Goal: Task Accomplishment & Management: Manage account settings

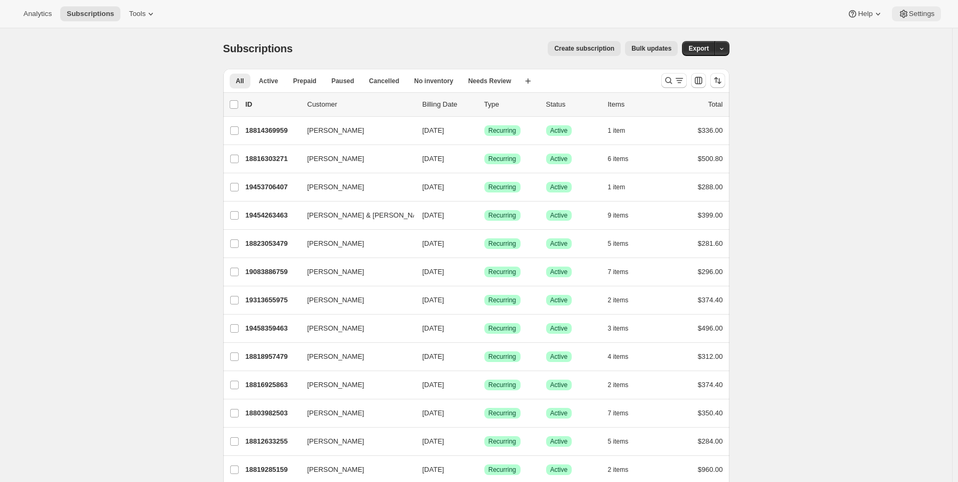
click at [927, 19] on button "Settings" at bounding box center [916, 13] width 49 height 15
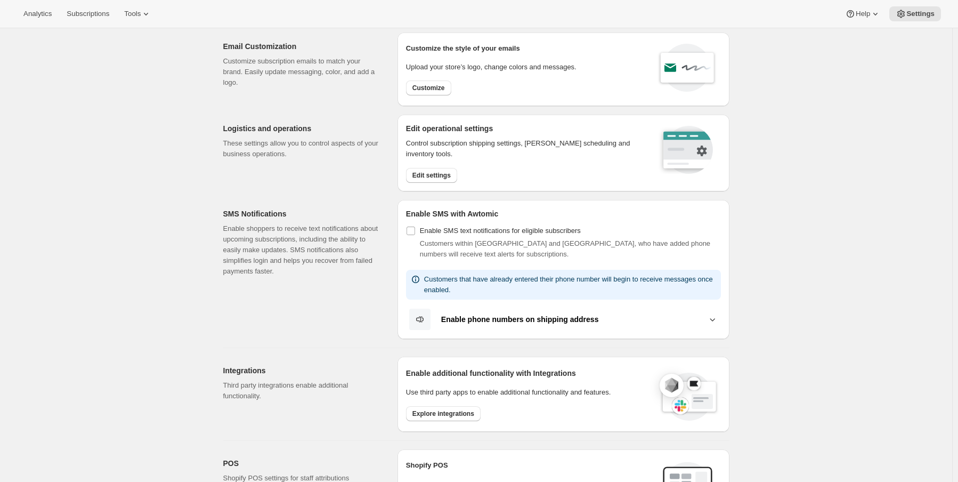
scroll to position [53, 0]
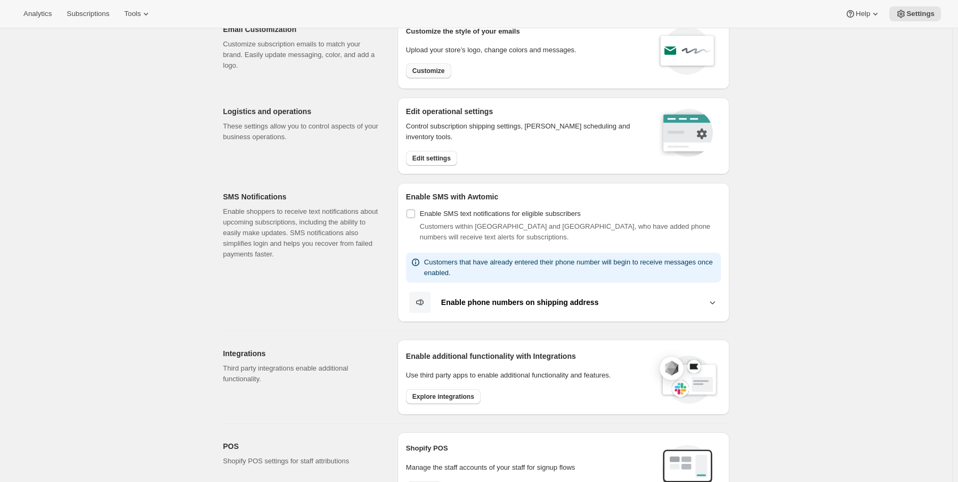
click at [436, 70] on span "Customize" at bounding box center [428, 71] width 32 height 9
select select "subscriptionMessage"
select select "5"
select select "15"
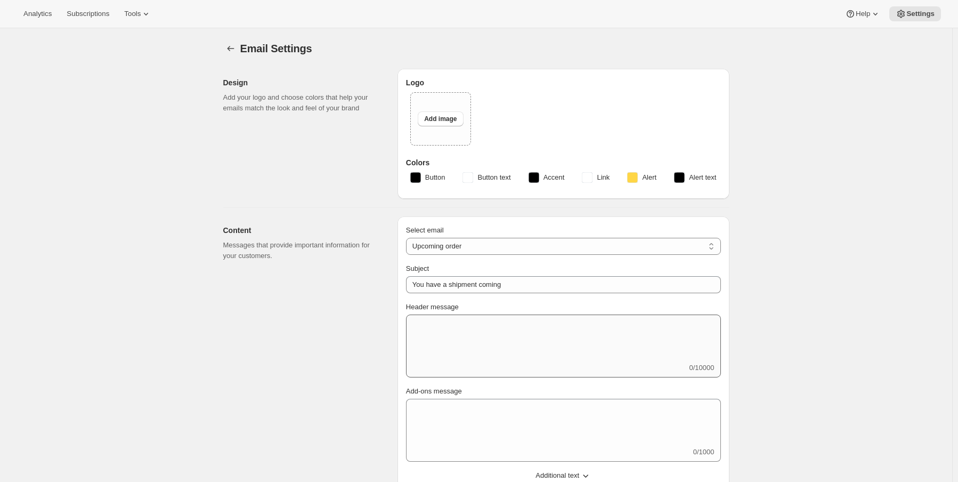
type input "Your [PERSON_NAME] Wine delivery is coming soon"
type textarea "Your next Clan wine club delivery is just around the corner - get ready for a d…"
select select "14"
type input "Maxwell Wines"
checkbox input "false"
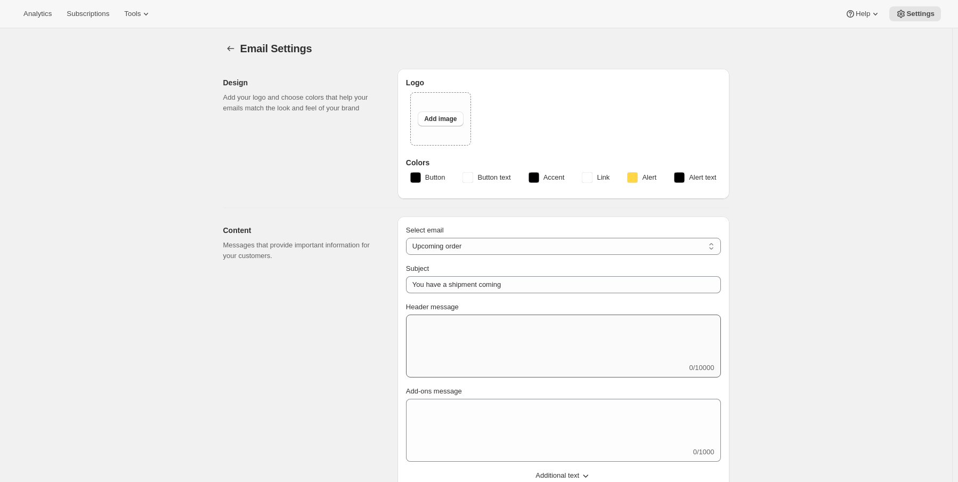
checkbox input "false"
type input "[PERSON_NAME][EMAIL_ADDRESS][DOMAIN_NAME]"
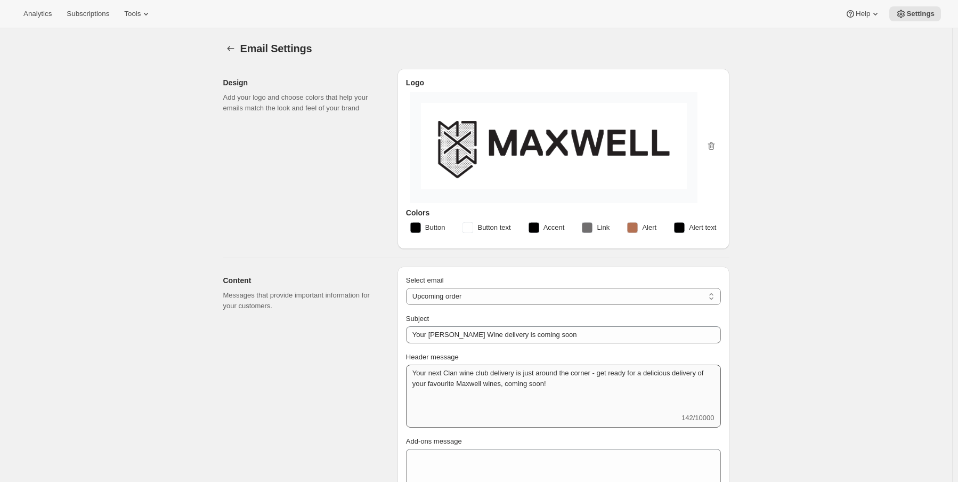
checkbox input "true"
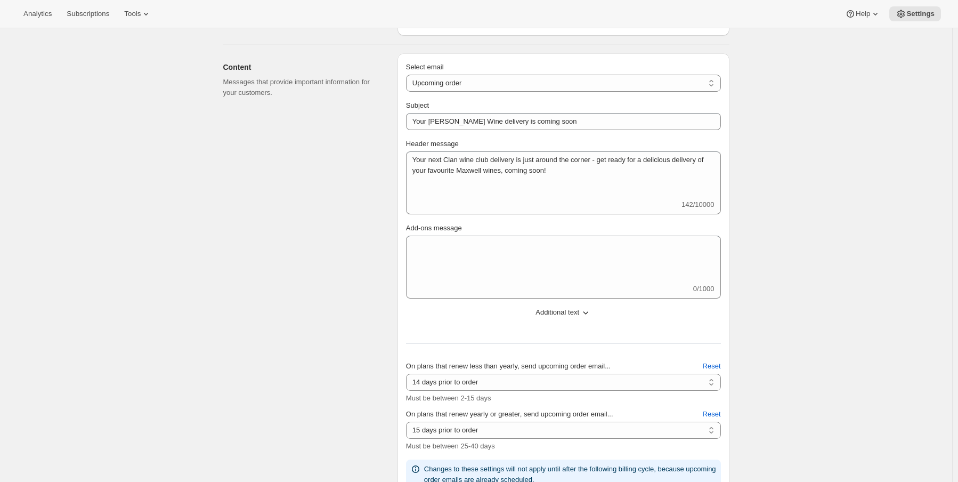
scroll to position [291, 0]
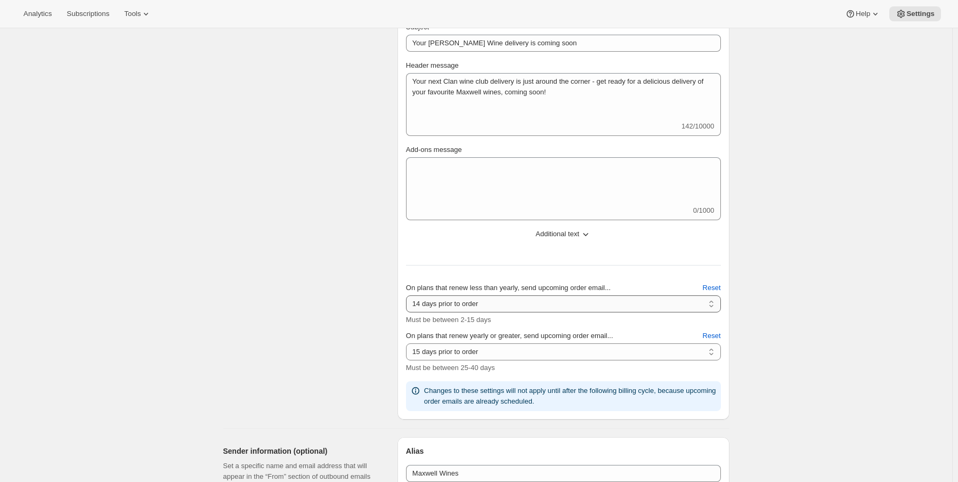
click at [508, 300] on select "2 days prior to order 3 days prior to order 4 days prior to order 5 days prior …" at bounding box center [563, 303] width 315 height 17
select select "3"
click at [408, 295] on select "2 days prior to order 3 days prior to order 4 days prior to order 5 days prior …" at bounding box center [563, 303] width 315 height 17
click at [523, 346] on select "10 days prior to order 11 days prior to order 12 days prior to order 13 days pr…" at bounding box center [563, 351] width 315 height 17
select select "10"
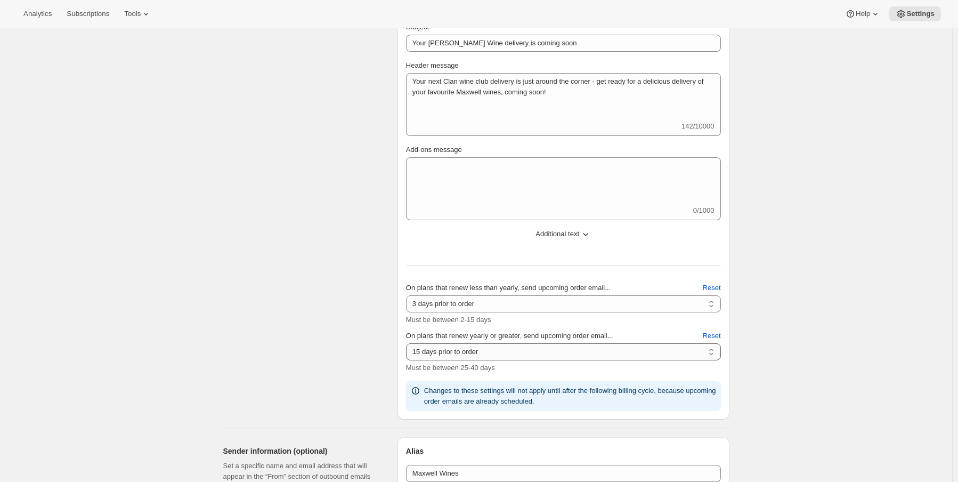
click at [408, 343] on select "10 days prior to order 11 days prior to order 12 days prior to order 13 days pr…" at bounding box center [563, 351] width 315 height 17
click at [505, 347] on select "10 days prior to order 11 days prior to order 12 days prior to order 13 days pr…" at bounding box center [563, 351] width 315 height 17
click at [486, 349] on select "10 days prior to order 11 days prior to order 12 days prior to order 13 days pr…" at bounding box center [563, 351] width 315 height 17
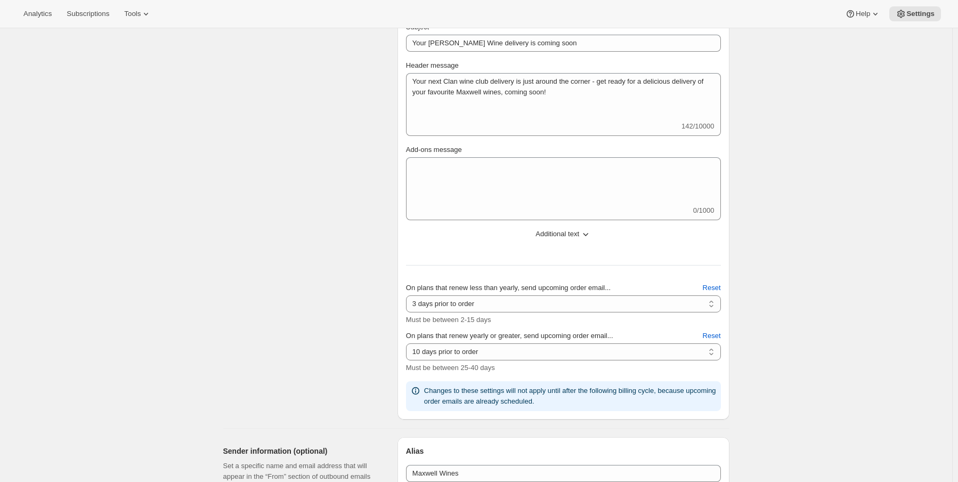
click at [417, 388] on icon at bounding box center [415, 390] width 11 height 11
click at [272, 297] on div "Content Messages that provide important information for your customers." at bounding box center [306, 197] width 166 height 444
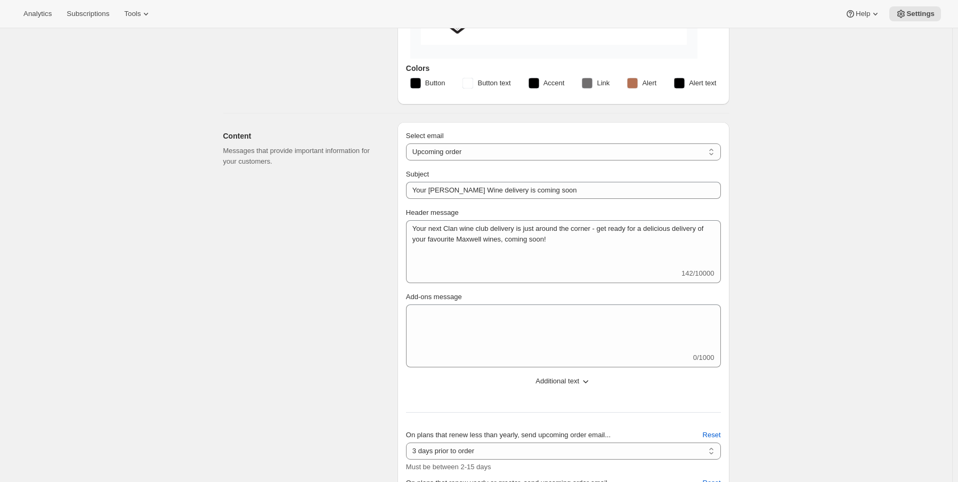
scroll to position [0, 0]
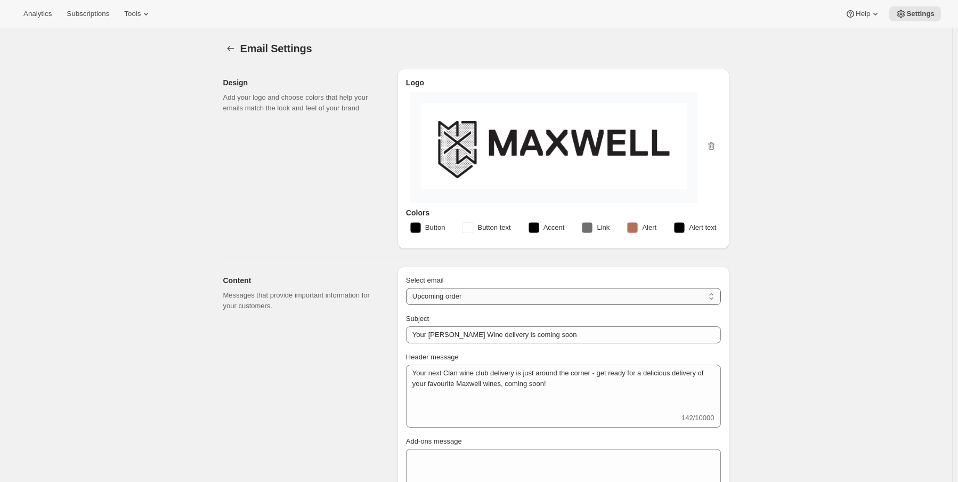
click at [542, 296] on select "New subscription Upcoming order Failed payment Delayed subscription (inventory …" at bounding box center [563, 296] width 315 height 17
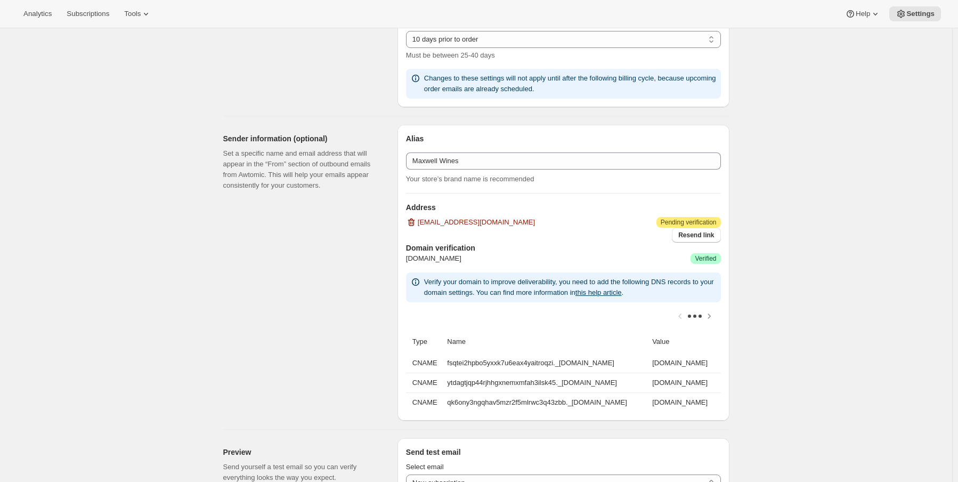
scroll to position [586, 0]
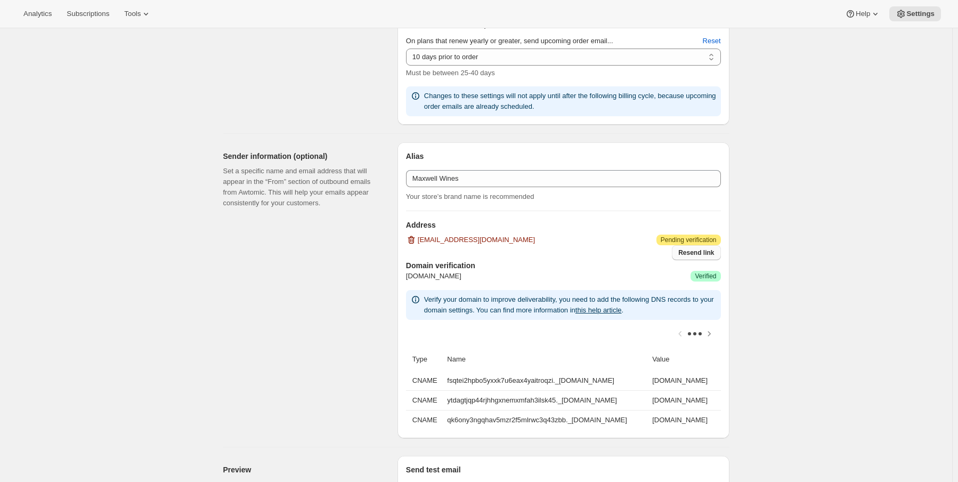
click at [706, 248] on span "Resend link" at bounding box center [696, 252] width 36 height 9
click at [713, 214] on div "Address [EMAIL_ADDRESS][DOMAIN_NAME] Attention Pending verification Resend link" at bounding box center [563, 235] width 315 height 49
click at [467, 237] on span "[EMAIL_ADDRESS][DOMAIN_NAME]" at bounding box center [476, 239] width 117 height 11
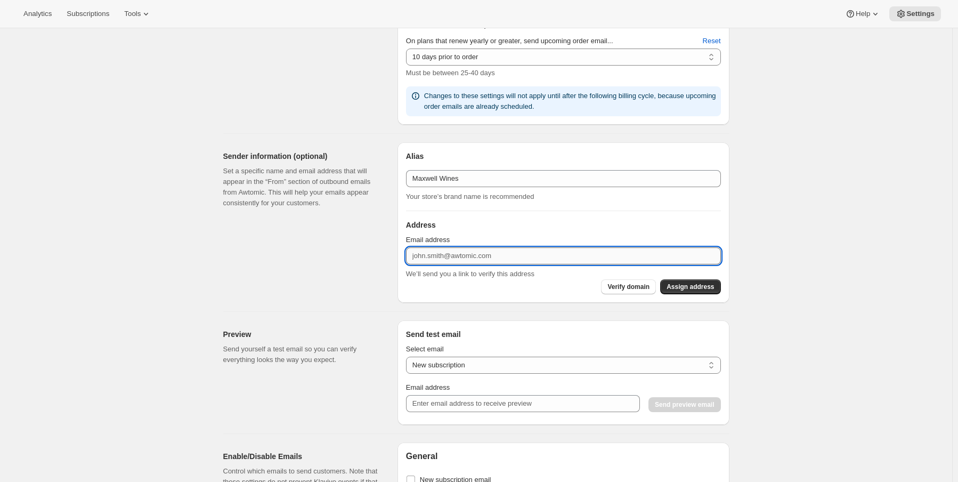
click at [556, 253] on input "Email address" at bounding box center [563, 255] width 315 height 17
type input "[EMAIL_ADDRESS][DOMAIN_NAME]"
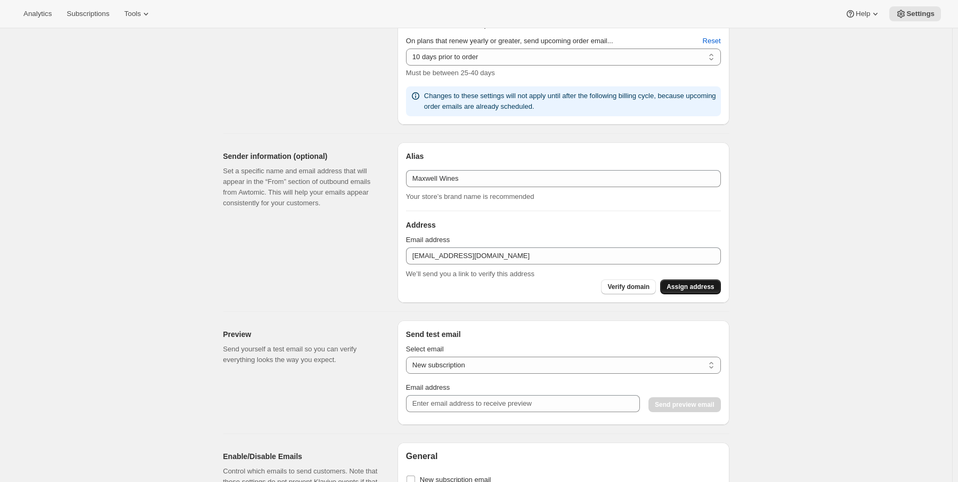
click at [683, 286] on span "Assign address" at bounding box center [689, 286] width 47 height 9
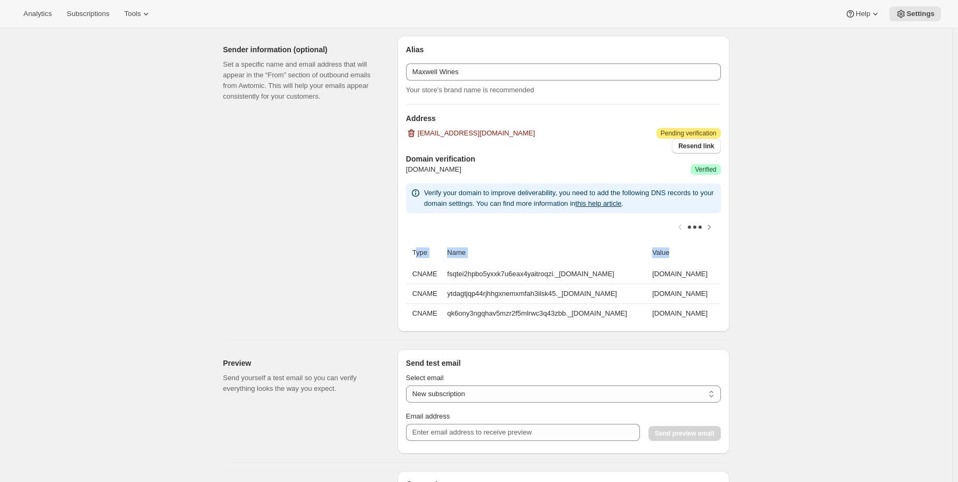
scroll to position [0, 143]
drag, startPoint x: 414, startPoint y: 249, endPoint x: 787, endPoint y: 280, distance: 373.6
click at [787, 280] on div "Email Settings. This page is ready Email Settings Design Add your logo and choo…" at bounding box center [476, 162] width 952 height 1653
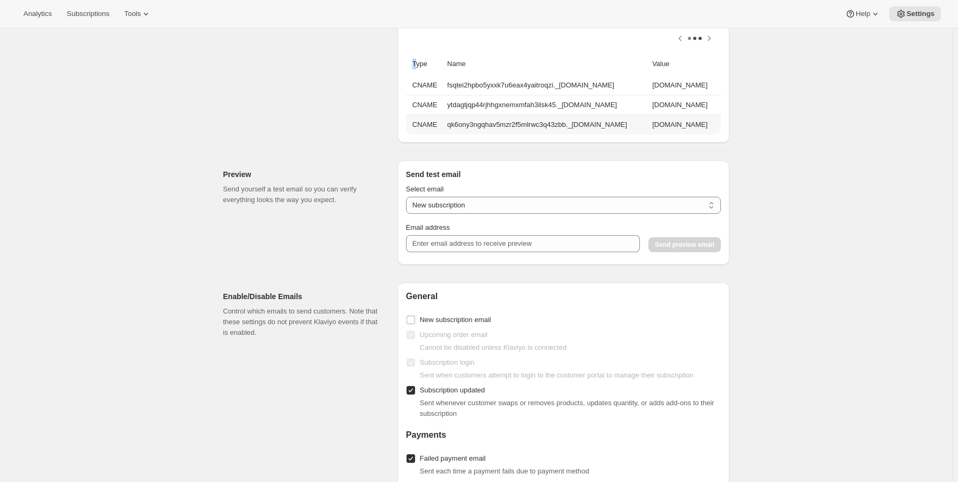
scroll to position [906, 0]
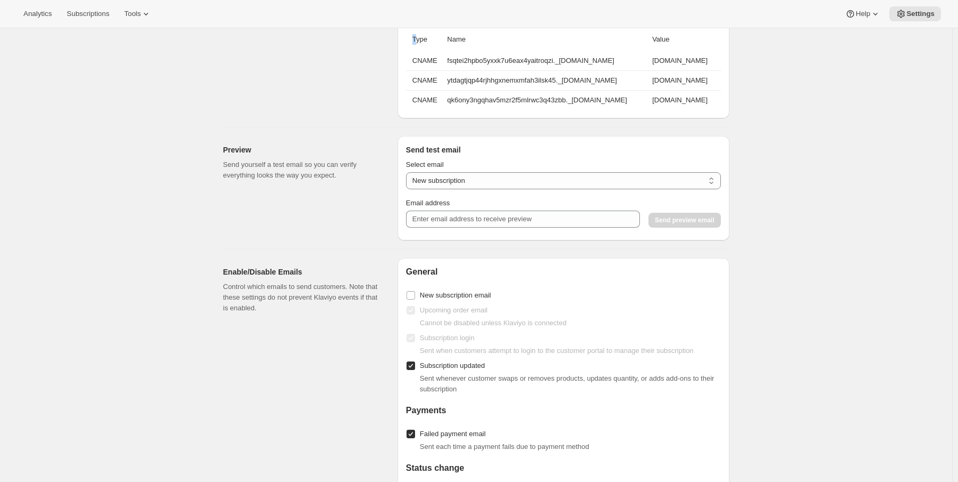
copy thead
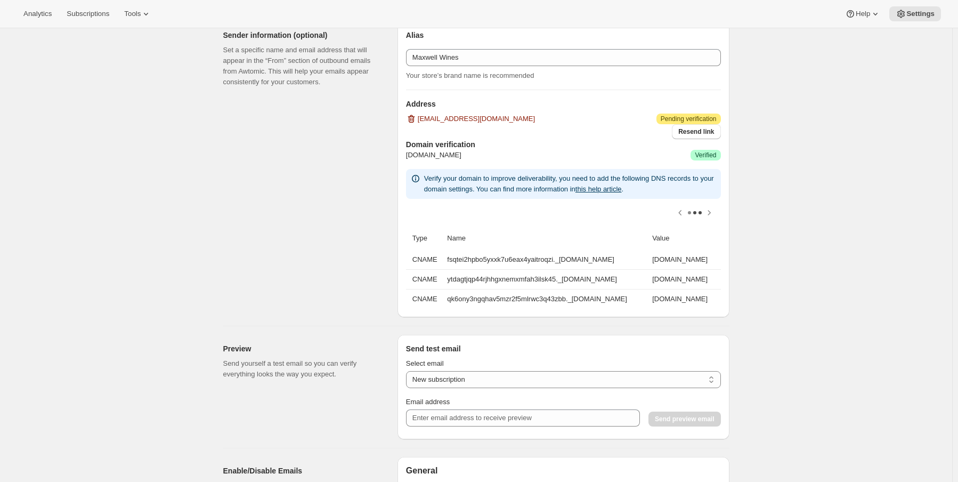
scroll to position [639, 0]
